Goal: Task Accomplishment & Management: Use online tool/utility

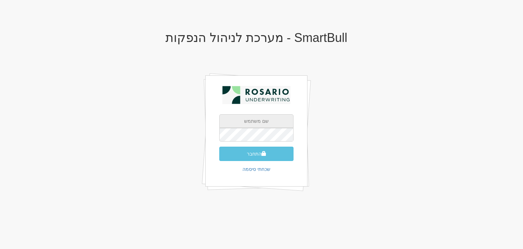
click at [264, 122] on input "text" at bounding box center [256, 121] width 74 height 14
type input "Yarin@rosario-capital.co.il"
click at [259, 154] on button "התחבר" at bounding box center [256, 154] width 74 height 14
click at [255, 117] on input "text" at bounding box center [256, 121] width 74 height 14
type input "[EMAIL_ADDRESS][PERSON_NAME][DOMAIN_NAME]"
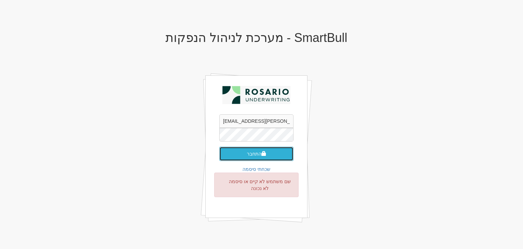
click at [232, 157] on button "התחבר" at bounding box center [256, 154] width 74 height 14
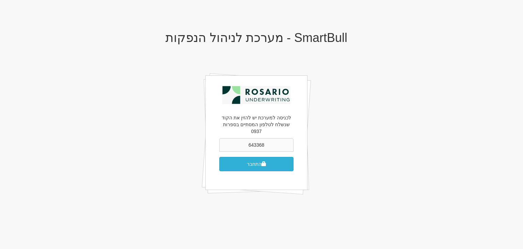
type input "643368"
click at [219, 157] on button "התחבר" at bounding box center [256, 164] width 74 height 14
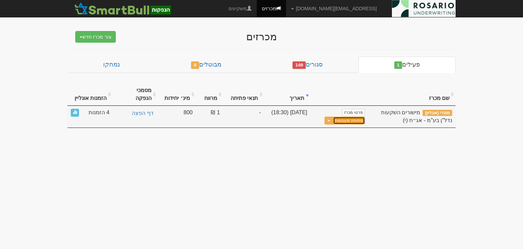
click at [353, 117] on button "פתיחת מעטפות" at bounding box center [349, 121] width 32 height 8
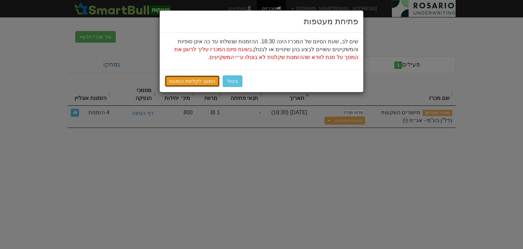
click at [201, 75] on link "המשך לקליטת הזמנות" at bounding box center [192, 81] width 55 height 12
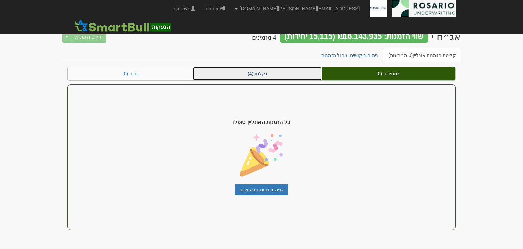
click at [267, 77] on link "נקלטו (4)" at bounding box center [257, 74] width 129 height 14
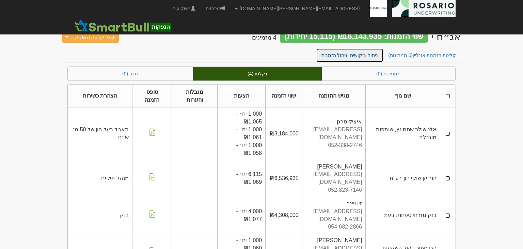
click at [364, 59] on link "ניתוח ביקושים וניהול הזמנות" at bounding box center [350, 55] width 68 height 14
